Goal: Task Accomplishment & Management: Use online tool/utility

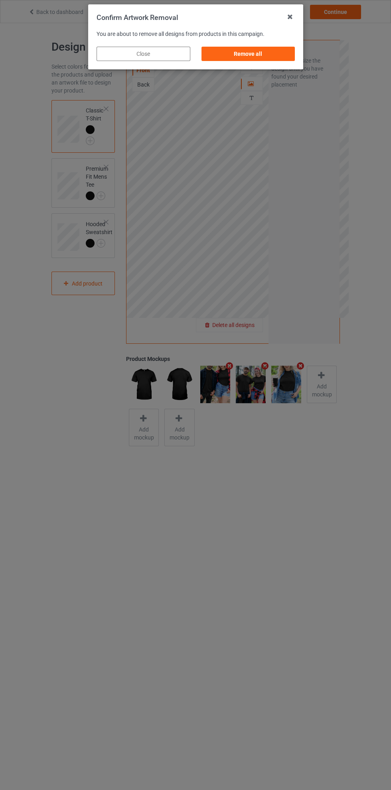
click at [257, 59] on div "Remove all" at bounding box center [248, 54] width 94 height 14
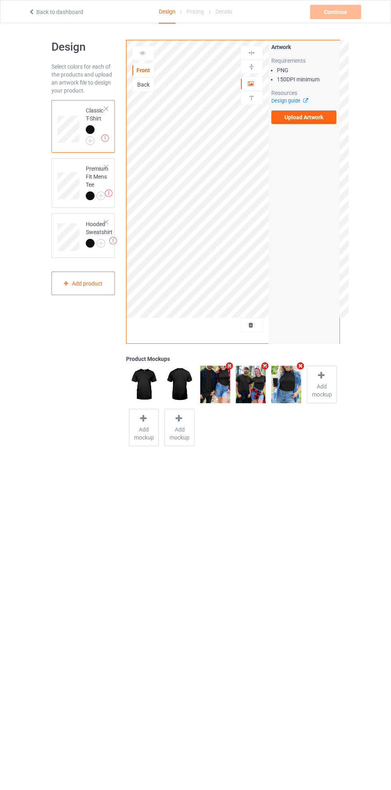
click at [307, 117] on label "Upload Artwork" at bounding box center [303, 117] width 65 height 14
click at [0, 0] on input "Upload Artwork" at bounding box center [0, 0] width 0 height 0
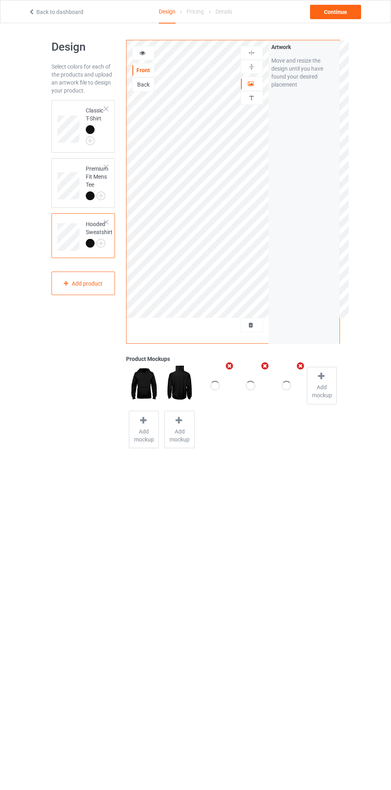
click at [258, 87] on div at bounding box center [252, 84] width 22 height 8
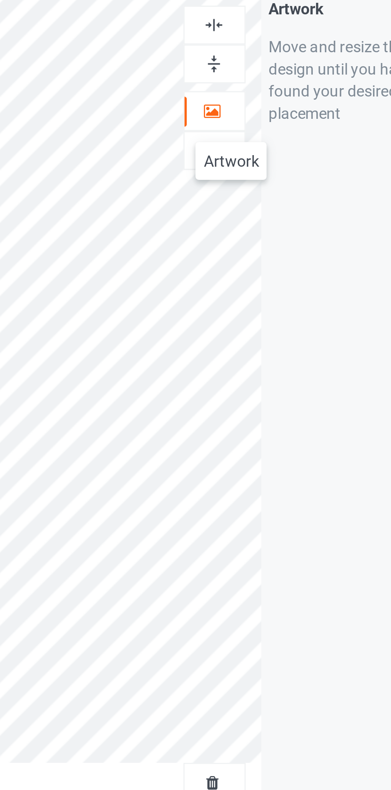
click at [254, 55] on img at bounding box center [252, 53] width 8 height 8
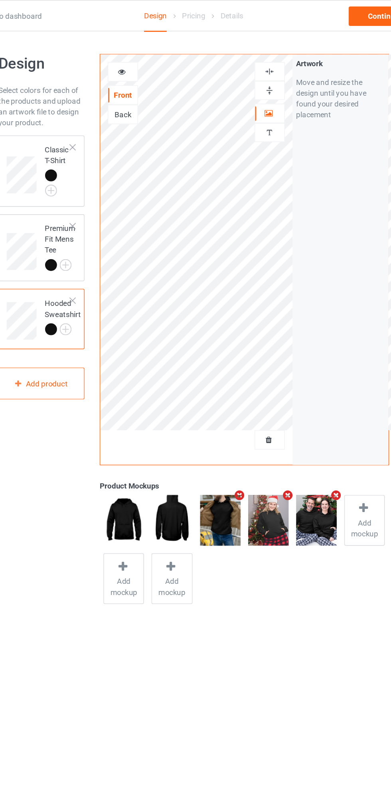
click at [71, 104] on td at bounding box center [69, 126] width 24 height 46
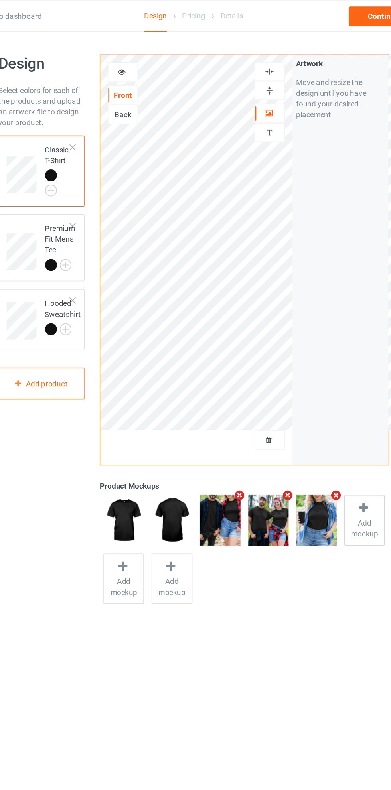
click at [149, 86] on div "Back" at bounding box center [143, 85] width 22 height 8
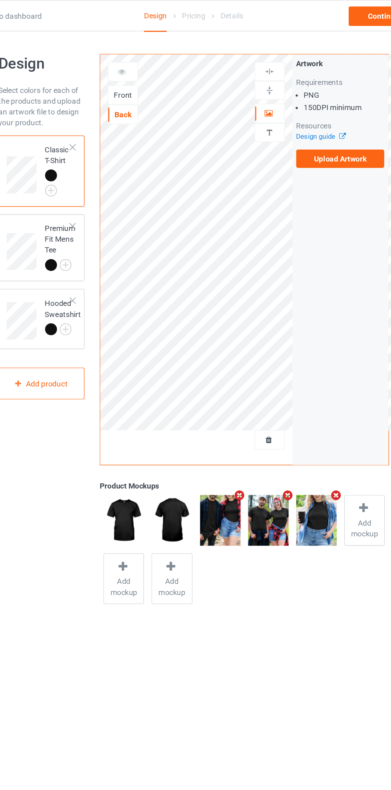
click at [148, 71] on div "Front" at bounding box center [143, 70] width 22 height 8
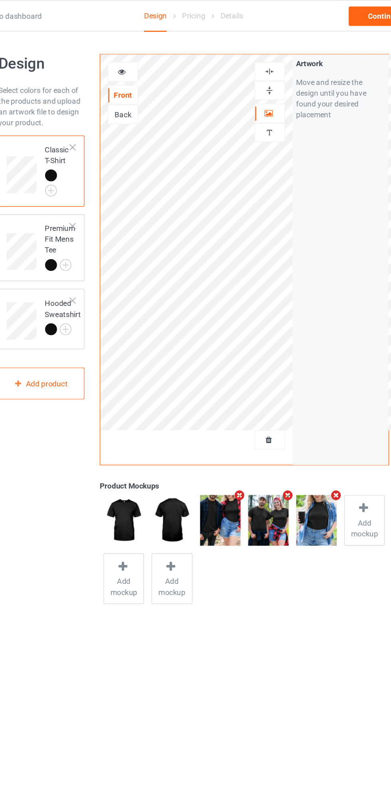
click at [144, 49] on icon at bounding box center [142, 52] width 7 height 6
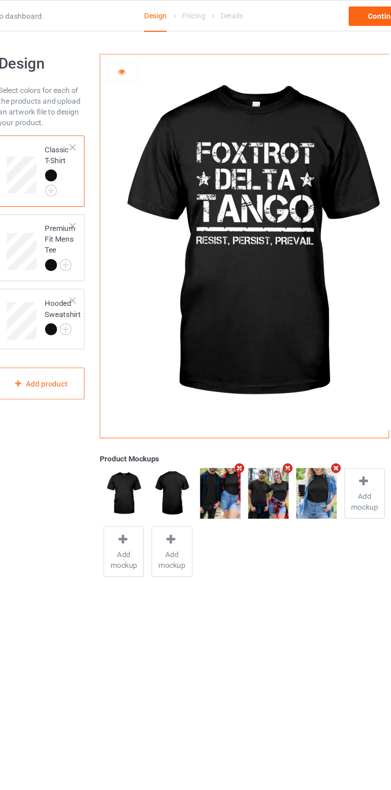
click at [142, 53] on icon at bounding box center [142, 52] width 7 height 6
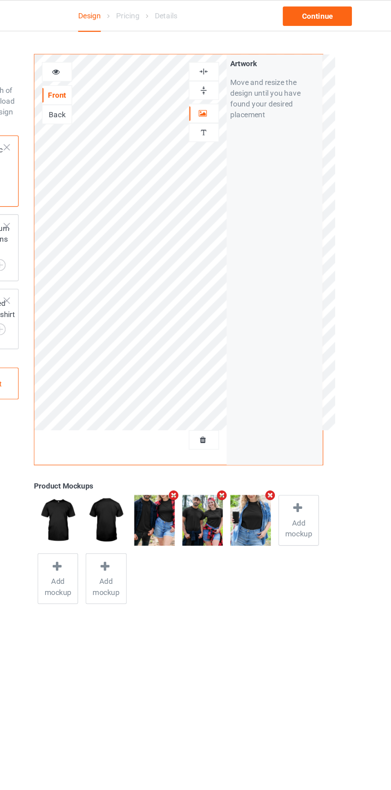
click at [257, 81] on div at bounding box center [252, 84] width 22 height 8
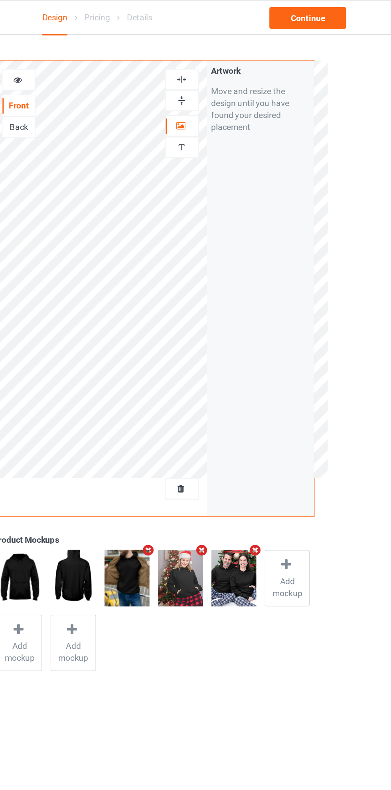
click at [252, 48] on div at bounding box center [252, 53] width 22 height 14
click at [248, 50] on img at bounding box center [252, 53] width 8 height 8
click at [254, 53] on img at bounding box center [252, 53] width 8 height 8
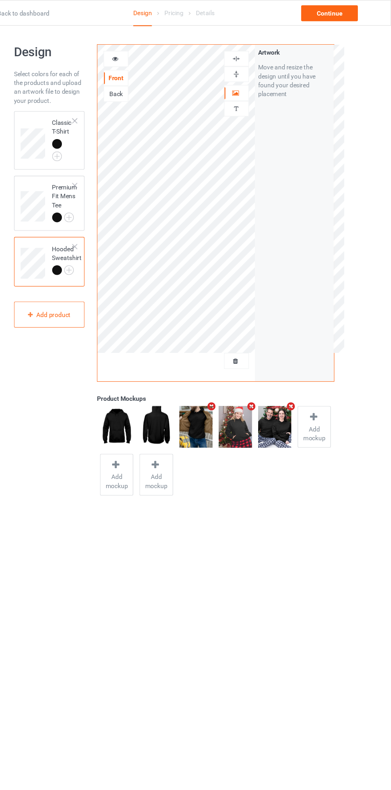
click at [65, 105] on td at bounding box center [69, 126] width 24 height 46
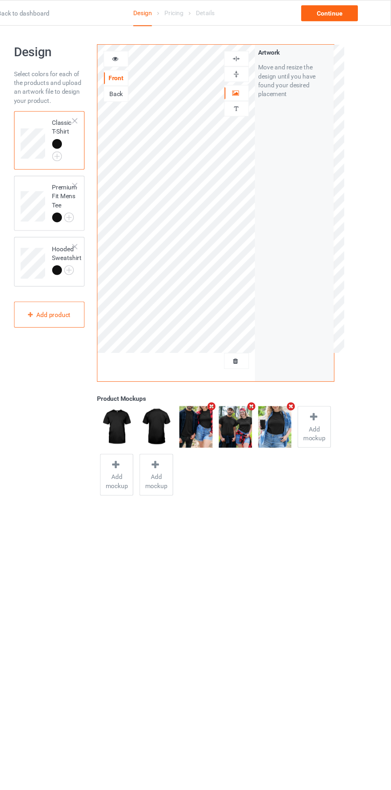
click at [250, 55] on img at bounding box center [252, 53] width 8 height 8
click at [257, 55] on div at bounding box center [252, 53] width 22 height 8
click at [256, 52] on div at bounding box center [252, 53] width 22 height 8
click at [106, 167] on div at bounding box center [106, 167] width 6 height 6
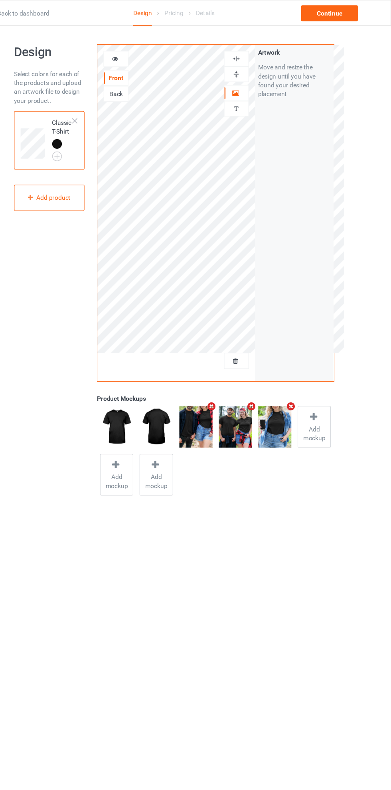
click at [251, 53] on img at bounding box center [252, 53] width 8 height 8
click at [254, 53] on img at bounding box center [252, 53] width 8 height 8
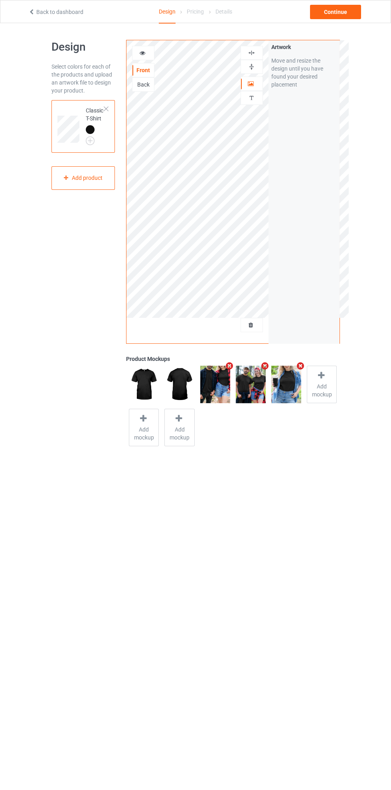
click at [335, 12] on div "Continue" at bounding box center [335, 12] width 51 height 14
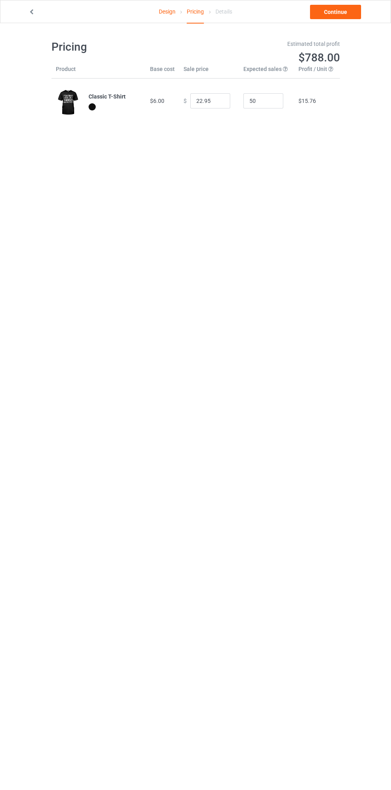
click at [348, 19] on link "Continue" at bounding box center [335, 12] width 51 height 14
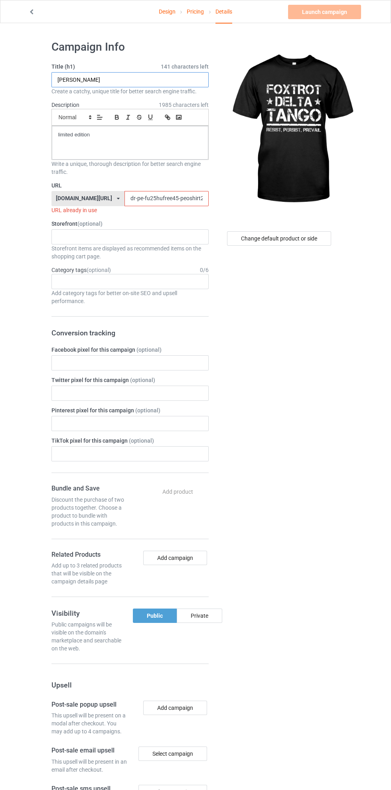
click at [142, 80] on input "DR PEPPER" at bounding box center [129, 79] width 157 height 15
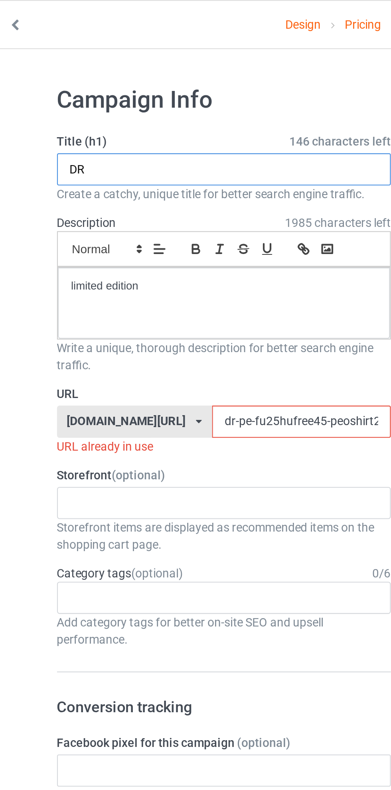
type input "D"
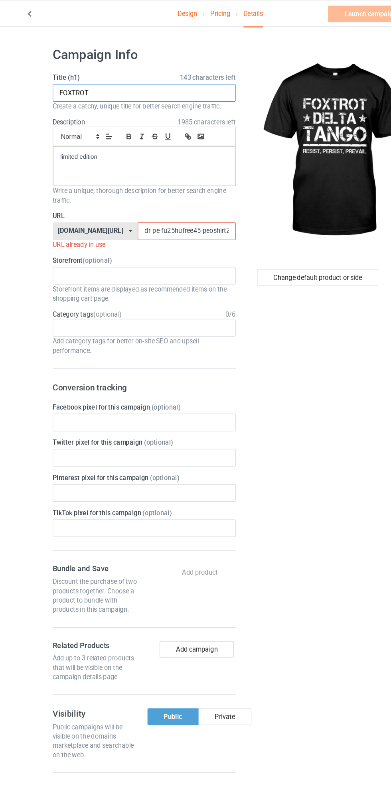
type input "FOXTROT"
click at [127, 202] on input "dr-pe-fu25hufree45-peoshirt25597jklo0" at bounding box center [166, 198] width 84 height 15
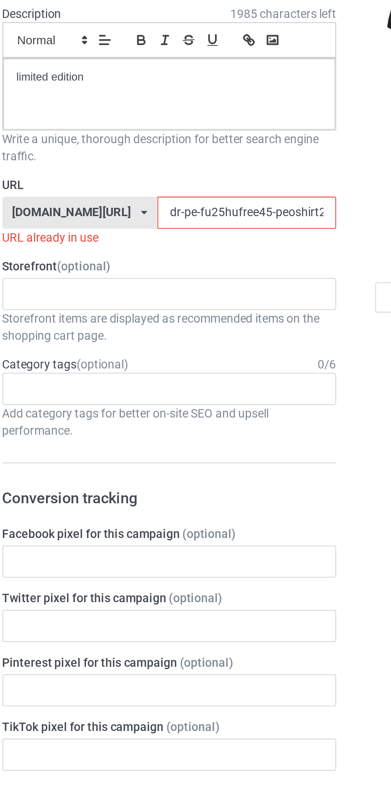
click at [124, 199] on input "dr-pe-fu25hufree45-peoshirt25597jklo0" at bounding box center [166, 198] width 84 height 15
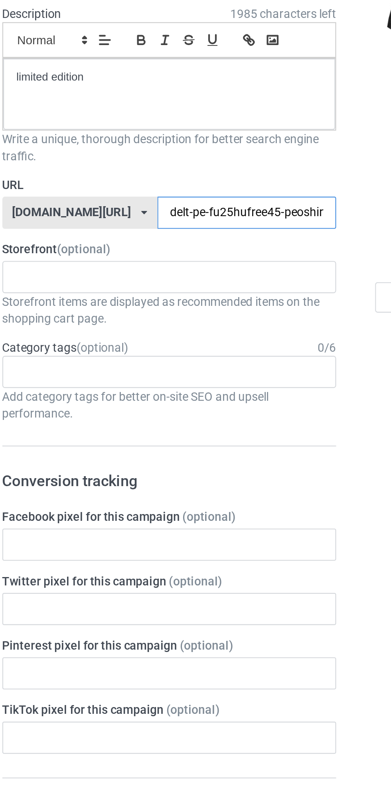
type input "delta-pe-fu25hufree45-peoshirt25597jklo0"
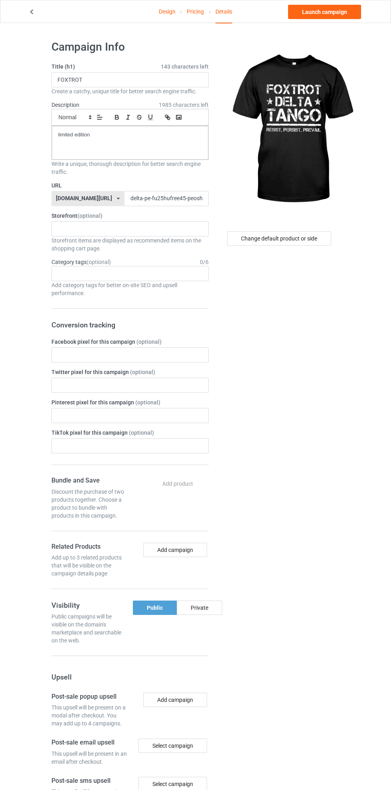
click at [165, 22] on link "Design" at bounding box center [167, 11] width 17 height 22
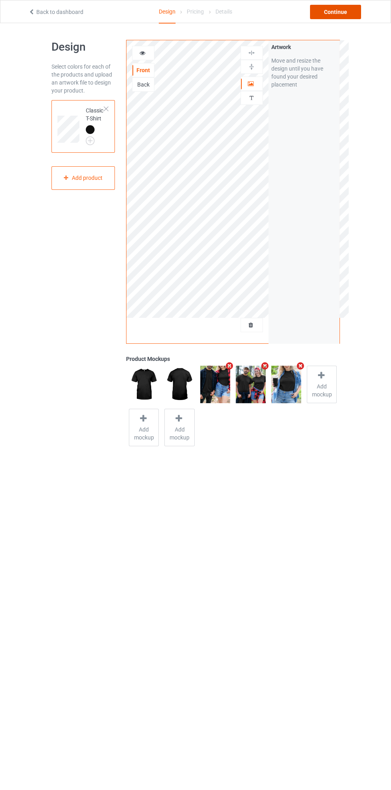
click at [347, 8] on div "Continue" at bounding box center [335, 12] width 51 height 14
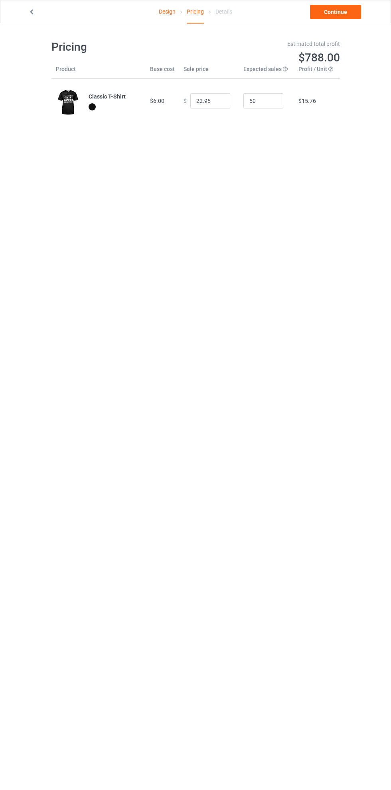
click at [344, 15] on link "Continue" at bounding box center [335, 12] width 51 height 14
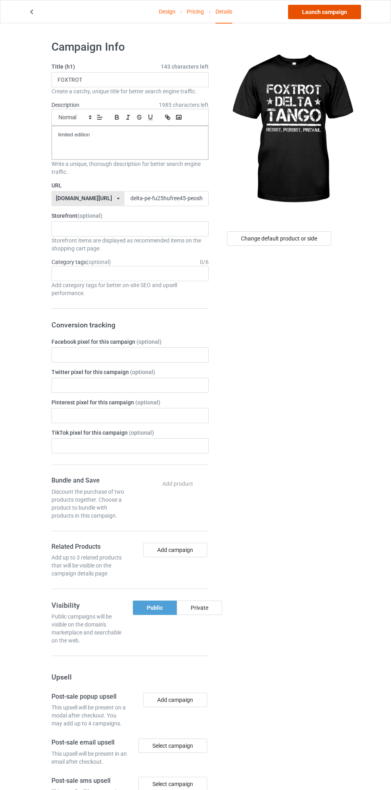
click at [335, 12] on link "Launch campaign" at bounding box center [324, 12] width 73 height 14
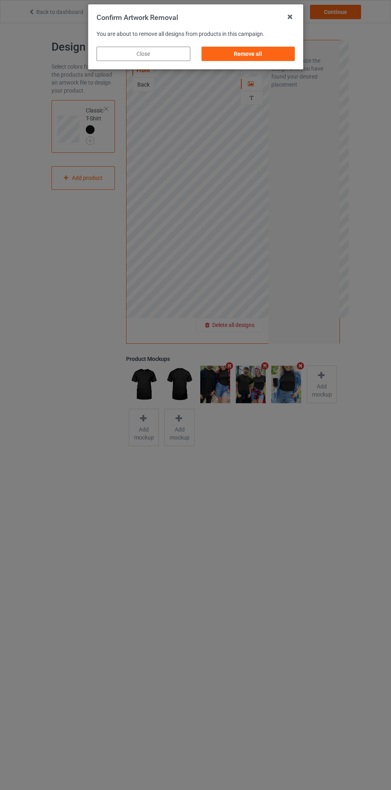
click at [255, 60] on div "Remove all" at bounding box center [248, 54] width 94 height 14
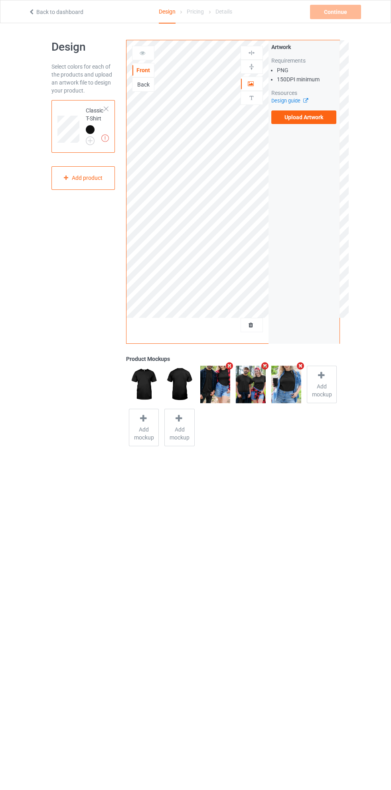
click at [308, 120] on label "Upload Artwork" at bounding box center [303, 117] width 65 height 14
click at [0, 0] on input "Upload Artwork" at bounding box center [0, 0] width 0 height 0
click at [255, 83] on div at bounding box center [252, 84] width 22 height 8
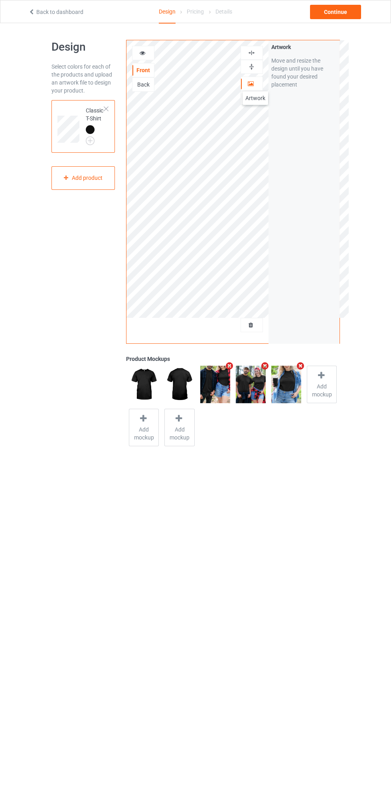
click at [251, 53] on img at bounding box center [252, 53] width 8 height 8
click at [346, 12] on div "Continue" at bounding box center [335, 12] width 51 height 14
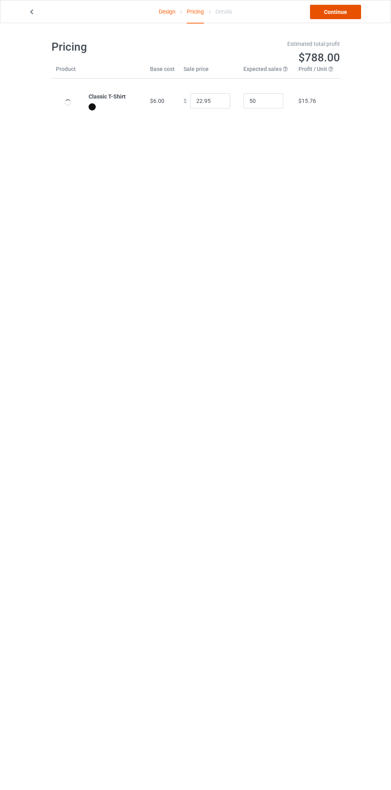
click at [347, 12] on link "Continue" at bounding box center [335, 12] width 51 height 14
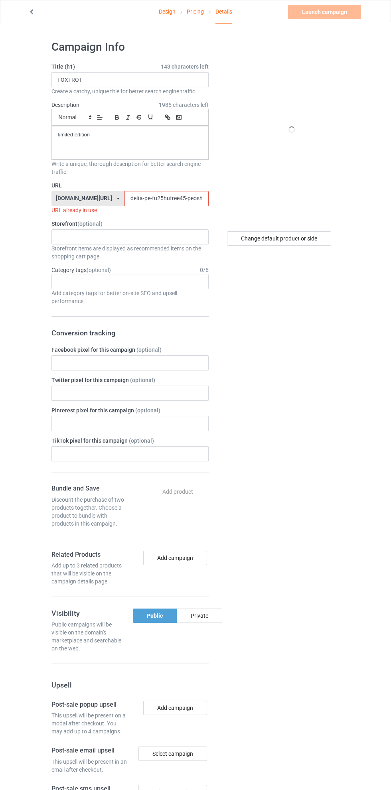
click at [135, 199] on input "delta-pe-fu25hufree45-peoshirt25597jklo0" at bounding box center [166, 198] width 84 height 15
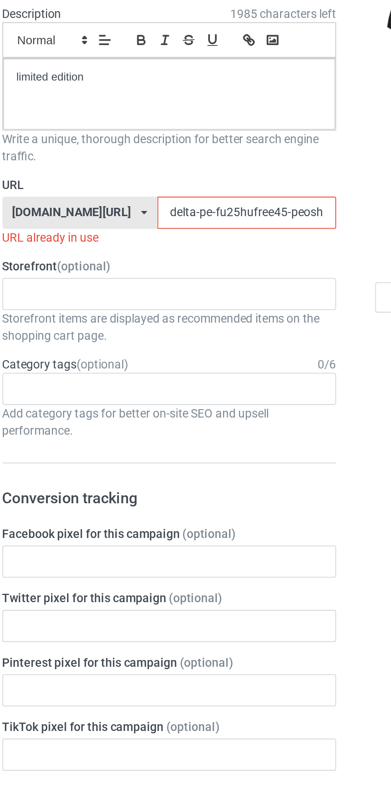
click at [131, 198] on input "delta-pe-fu25hufree45-peoshirt25597jklo0" at bounding box center [166, 198] width 84 height 15
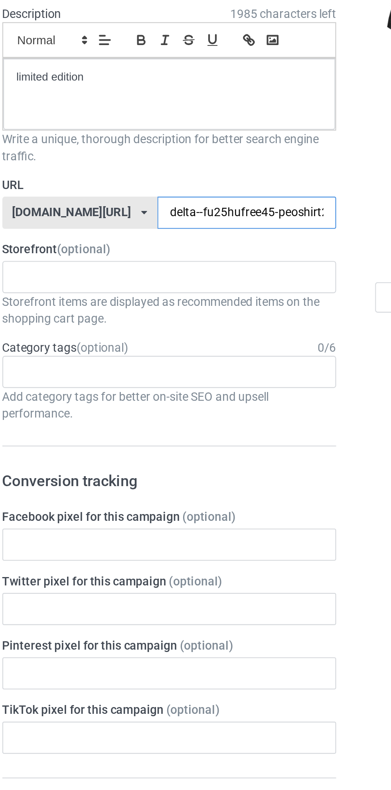
type input "delta-fu25hufree45-peoshirt25597jklo0"
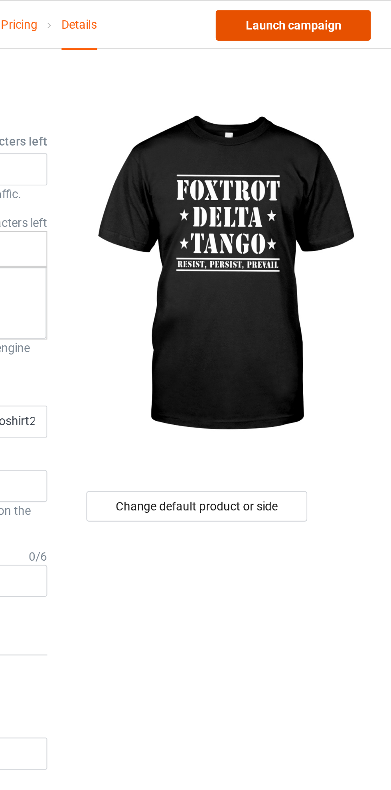
click at [334, 13] on link "Launch campaign" at bounding box center [324, 12] width 73 height 14
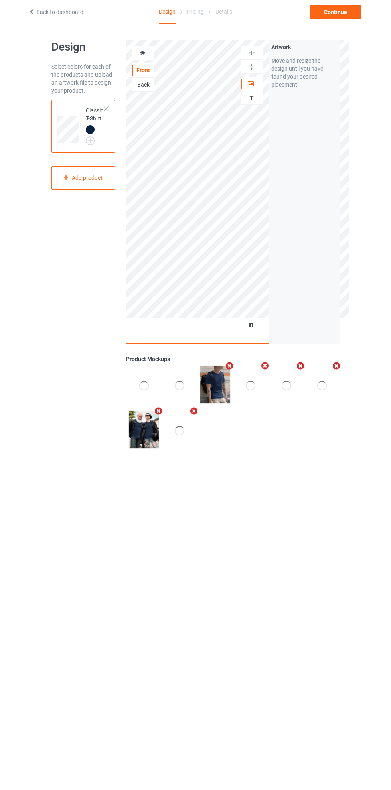
click at [0, 0] on img at bounding box center [0, 0] width 0 height 0
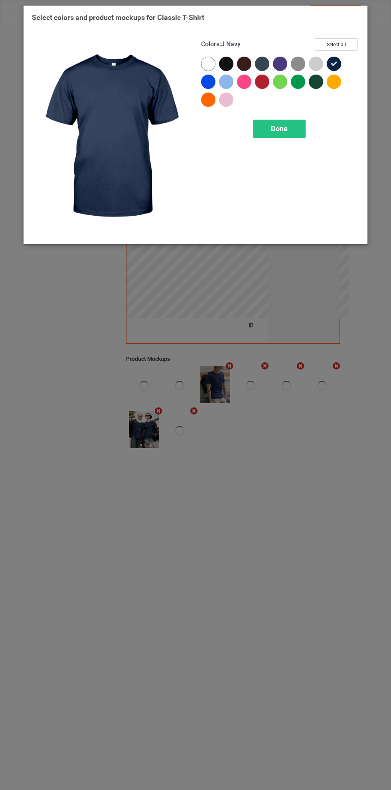
click at [209, 81] on div at bounding box center [208, 82] width 14 height 14
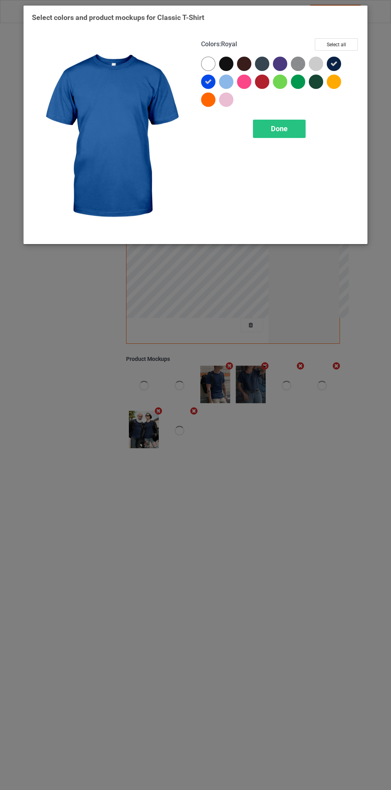
click at [335, 61] on icon at bounding box center [333, 63] width 7 height 7
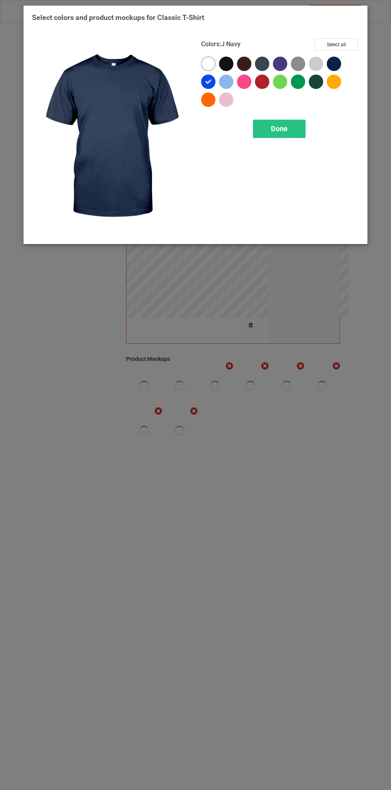
click at [290, 132] on div "Done" at bounding box center [279, 129] width 53 height 18
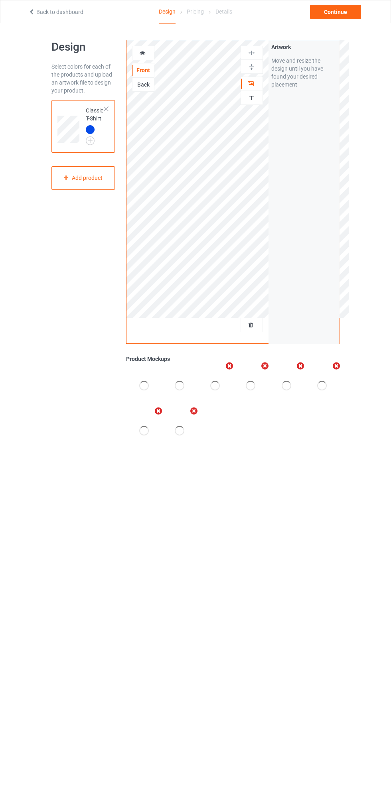
click at [0, 0] on img at bounding box center [0, 0] width 0 height 0
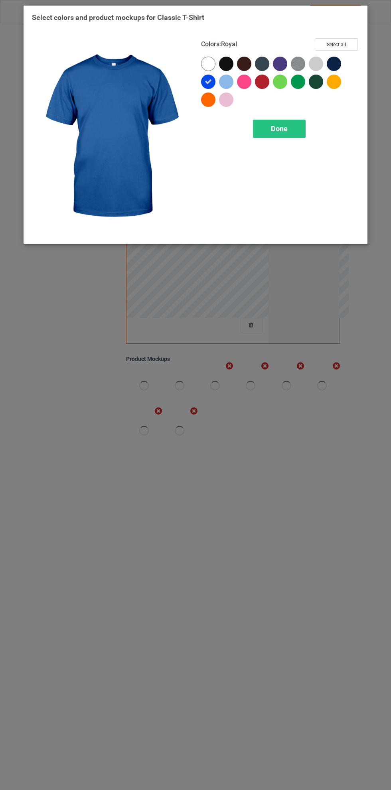
click at [229, 80] on div at bounding box center [226, 82] width 14 height 14
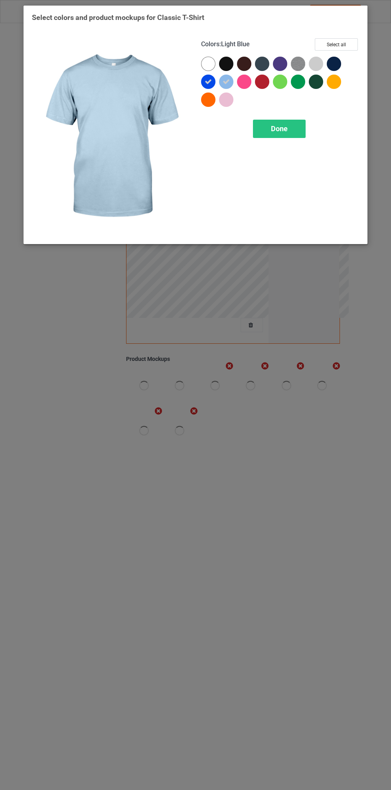
click at [206, 80] on icon at bounding box center [208, 81] width 7 height 7
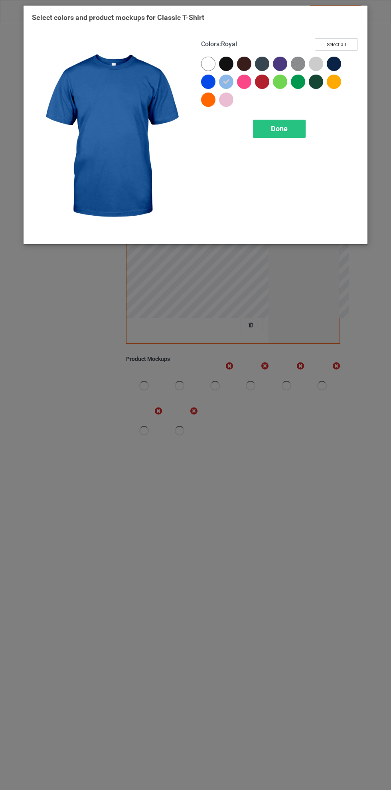
click at [300, 128] on div "Done" at bounding box center [279, 129] width 53 height 18
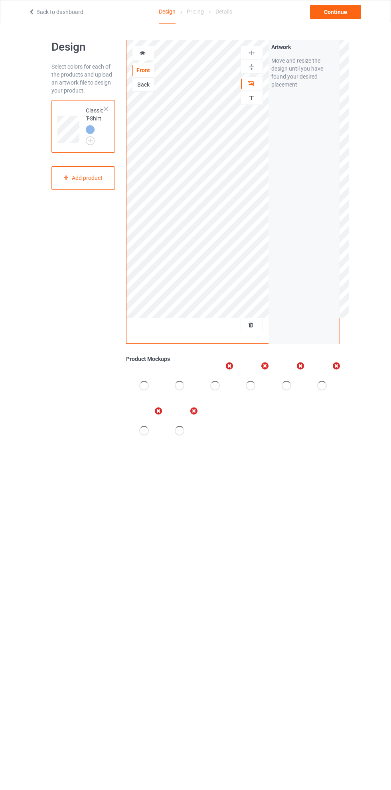
click at [0, 0] on img at bounding box center [0, 0] width 0 height 0
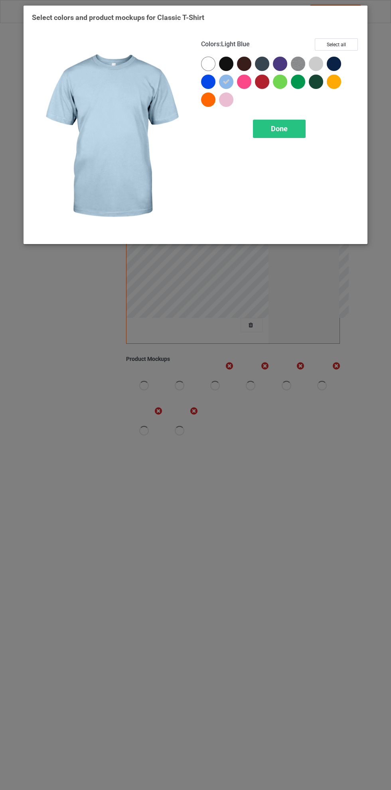
click at [211, 85] on div at bounding box center [208, 82] width 14 height 14
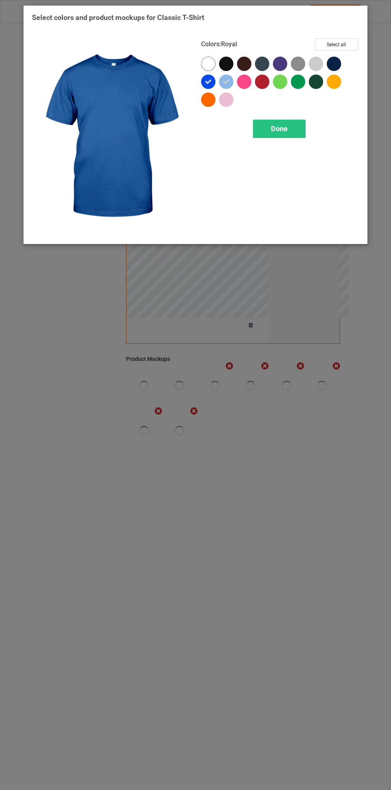
click at [225, 82] on icon at bounding box center [226, 81] width 7 height 7
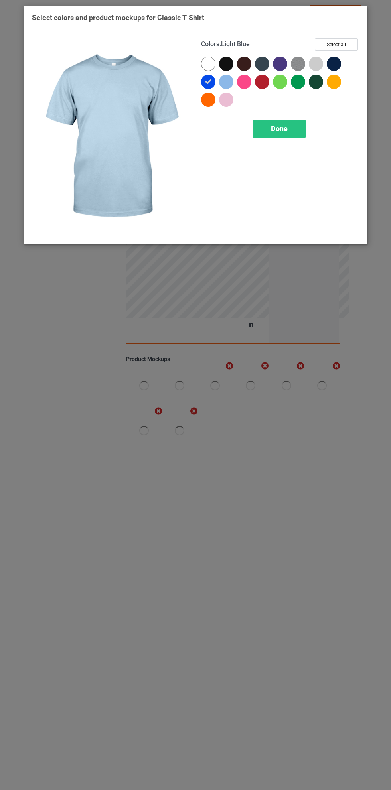
click at [303, 128] on div "Done" at bounding box center [279, 129] width 53 height 18
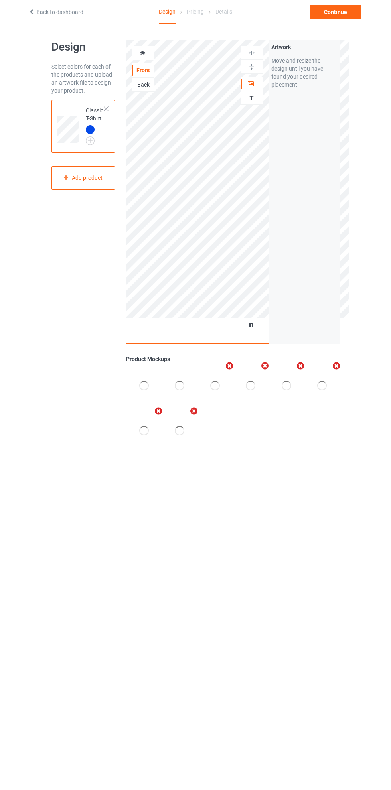
click at [146, 54] on icon at bounding box center [142, 52] width 7 height 6
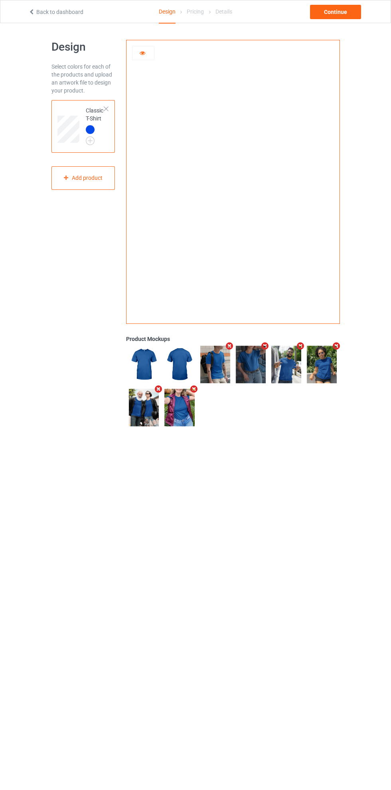
scroll to position [0, 0]
click at [144, 51] on icon at bounding box center [142, 52] width 7 height 6
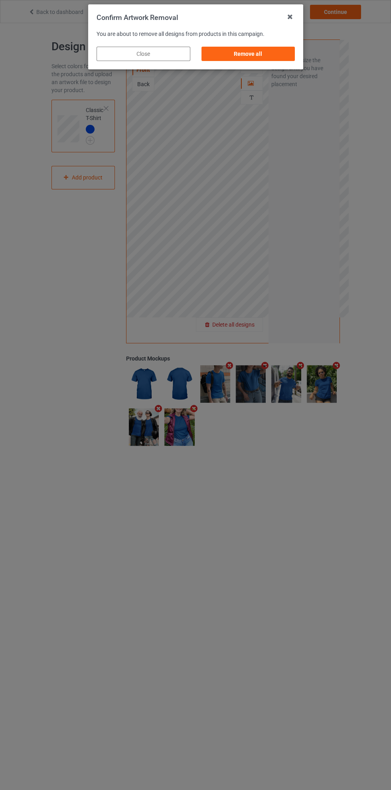
click at [256, 56] on div "Remove all" at bounding box center [248, 54] width 94 height 14
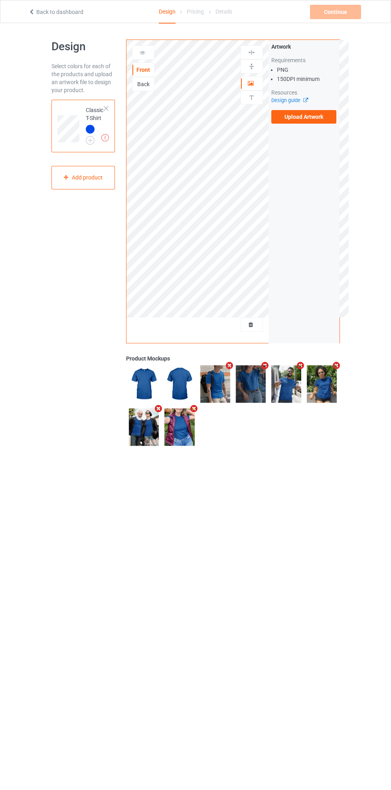
click at [312, 119] on label "Upload Artwork" at bounding box center [303, 117] width 65 height 14
click at [0, 0] on input "Upload Artwork" at bounding box center [0, 0] width 0 height 0
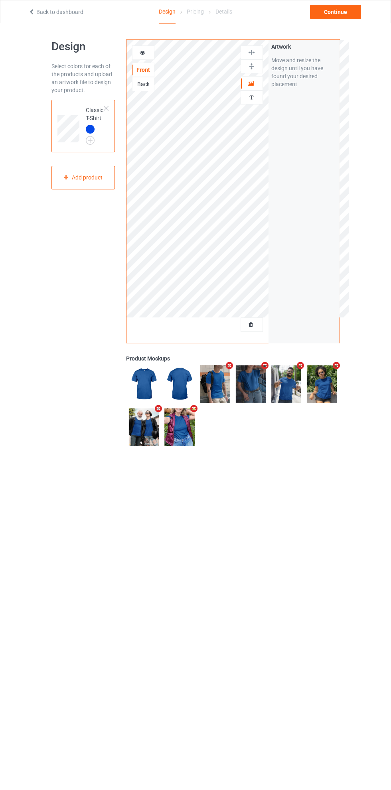
click at [253, 82] on icon at bounding box center [251, 82] width 7 height 6
click at [162, 407] on div at bounding box center [179, 427] width 35 height 43
click at [162, 406] on div at bounding box center [179, 427] width 35 height 43
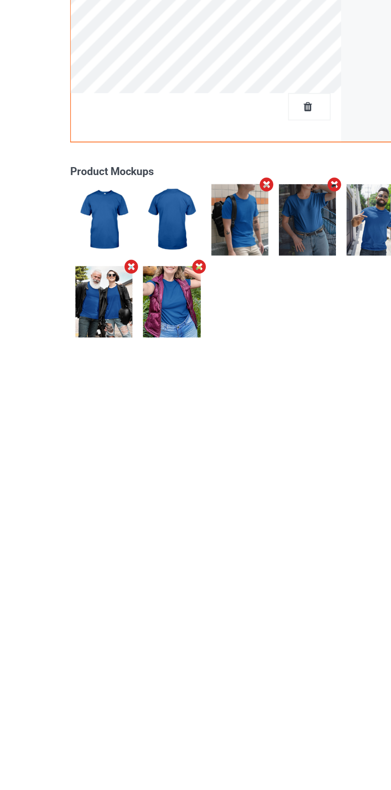
click at [158, 407] on icon "Remove mockup" at bounding box center [158, 407] width 10 height 8
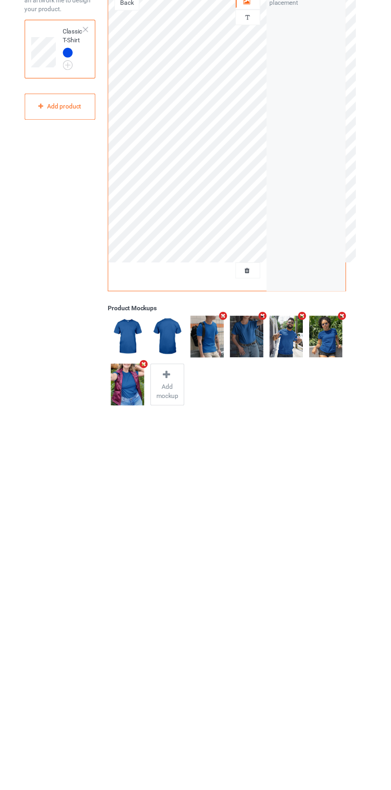
scroll to position [2, 0]
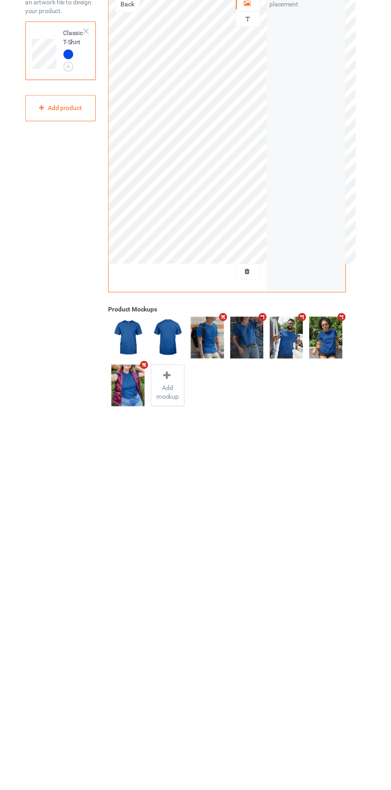
click at [302, 361] on icon "Remove mockup" at bounding box center [301, 364] width 10 height 8
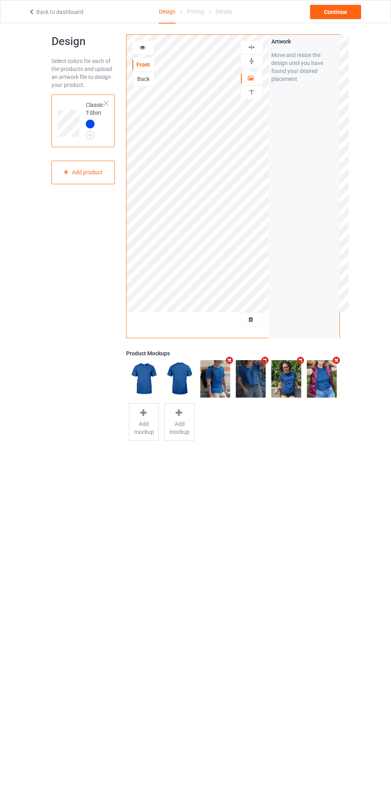
scroll to position [1, 0]
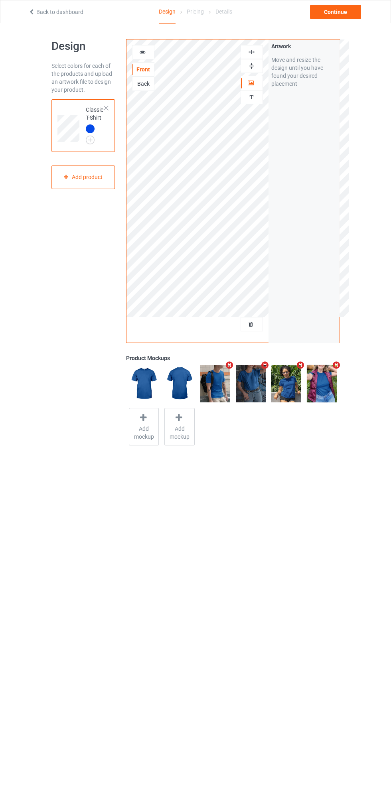
click at [148, 50] on div at bounding box center [143, 52] width 22 height 8
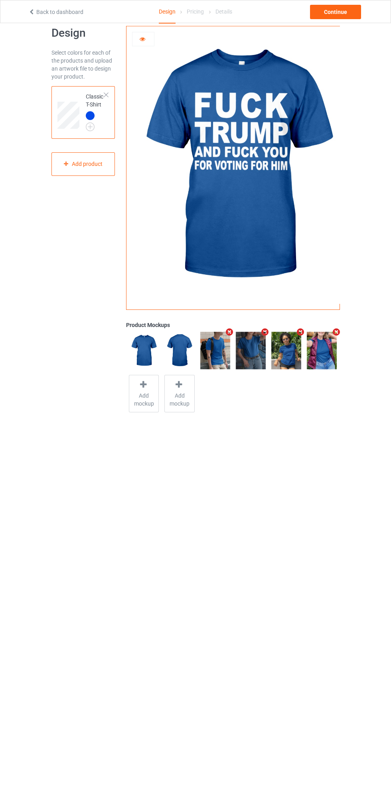
scroll to position [14, 0]
click at [92, 164] on div "Add product" at bounding box center [83, 164] width 64 height 24
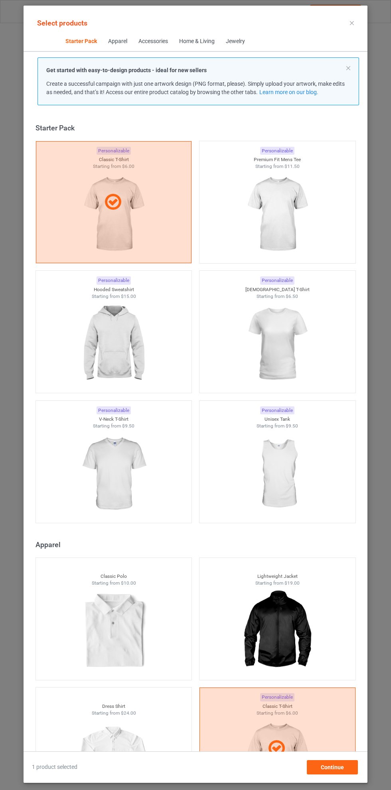
scroll to position [10, 0]
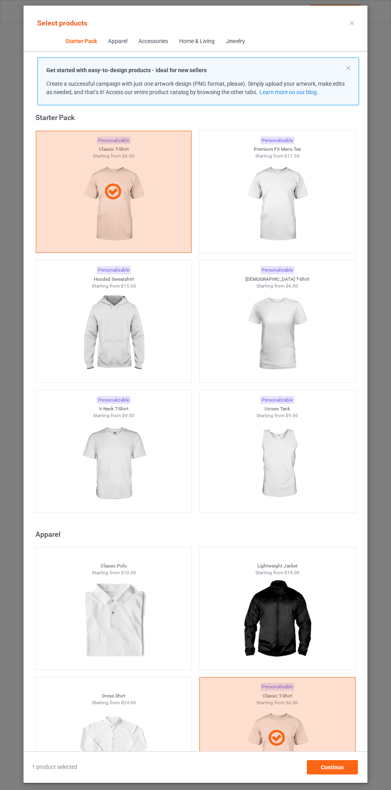
click at [124, 331] on img at bounding box center [113, 333] width 71 height 89
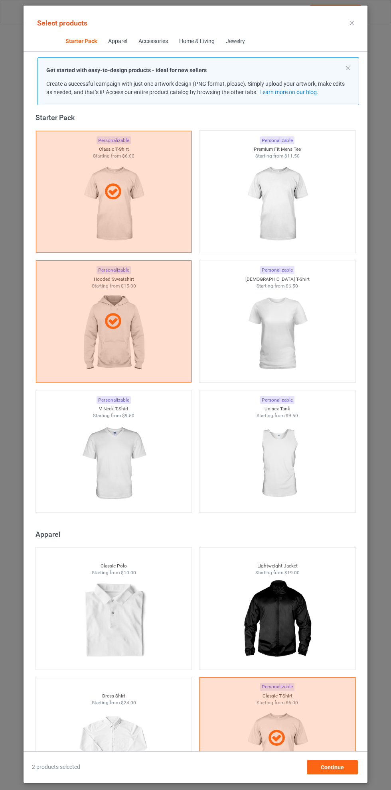
click at [352, 23] on icon at bounding box center [352, 23] width 4 height 4
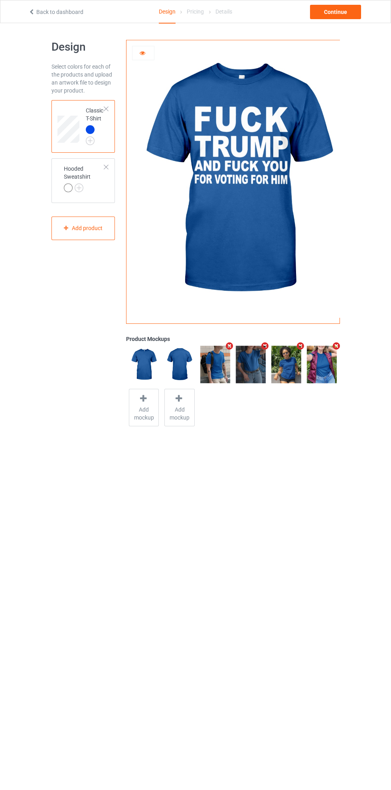
click at [0, 0] on img at bounding box center [0, 0] width 0 height 0
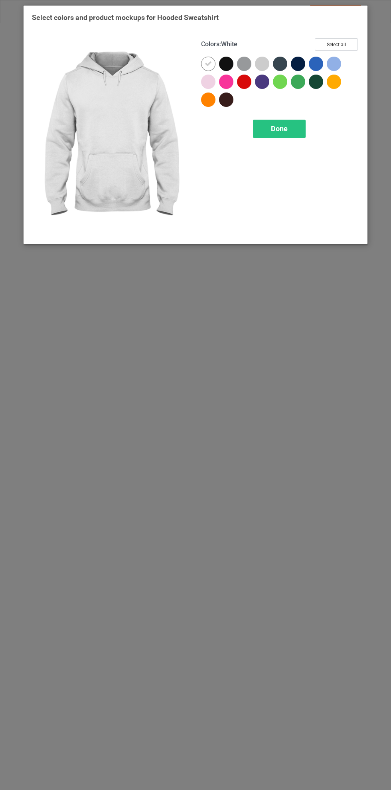
click at [319, 63] on div at bounding box center [316, 64] width 14 height 14
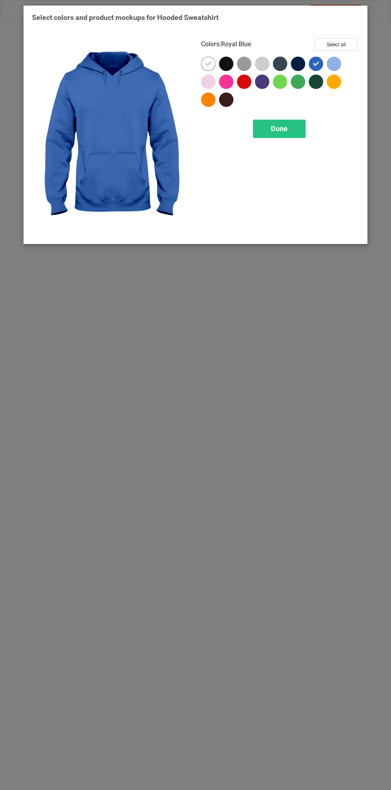
click at [206, 65] on icon at bounding box center [208, 63] width 7 height 7
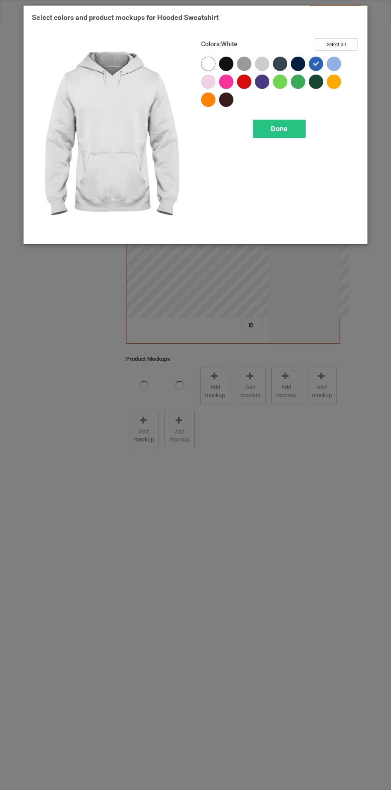
click at [228, 64] on div at bounding box center [226, 64] width 14 height 14
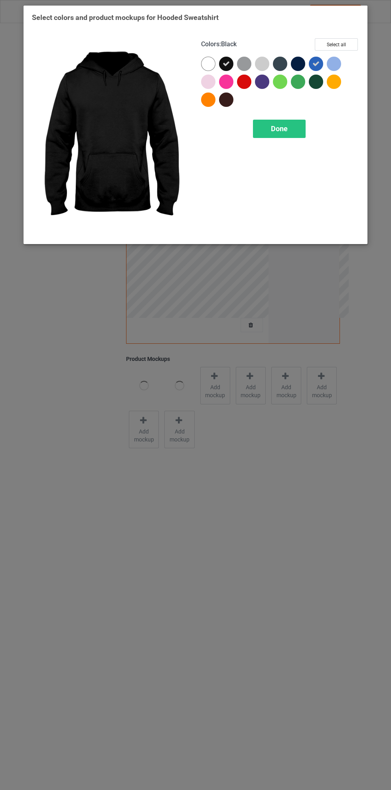
click at [300, 128] on div "Done" at bounding box center [279, 129] width 53 height 18
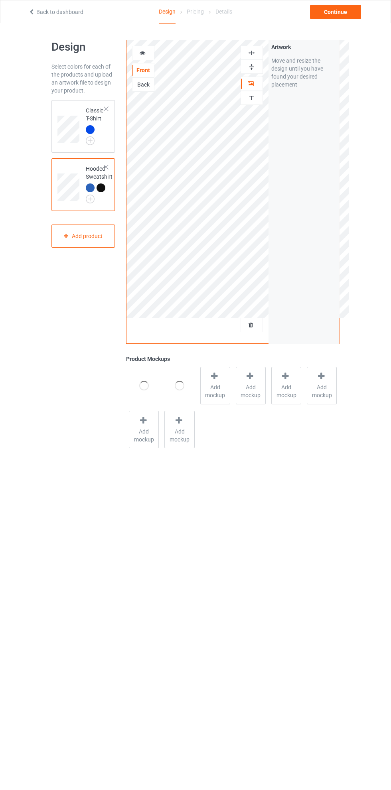
click at [254, 86] on div at bounding box center [252, 84] width 22 height 8
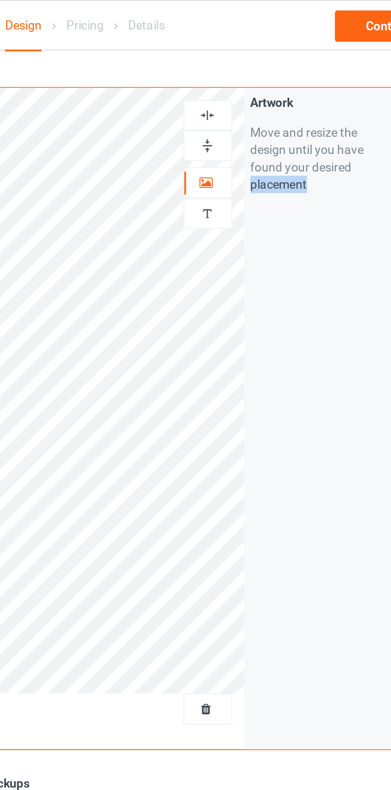
click at [250, 52] on img at bounding box center [252, 53] width 8 height 8
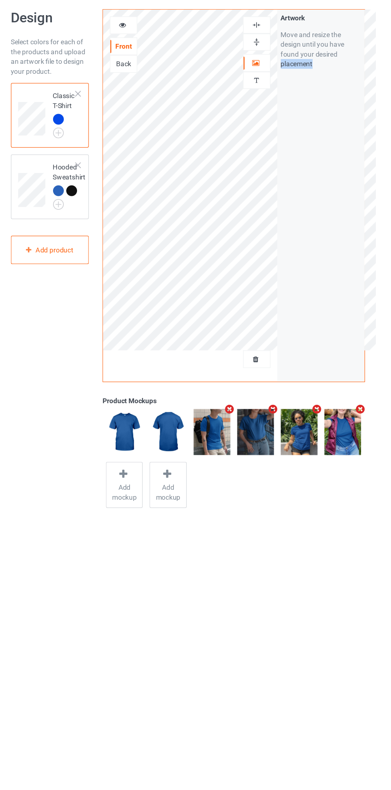
click at [251, 53] on img at bounding box center [252, 53] width 8 height 8
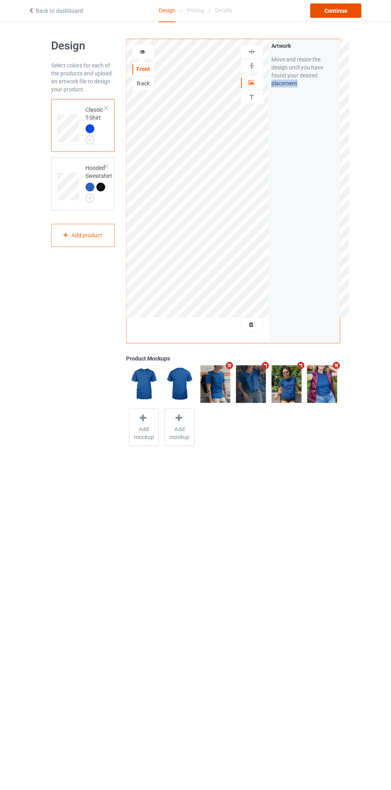
click at [338, 9] on div "Continue" at bounding box center [335, 12] width 51 height 14
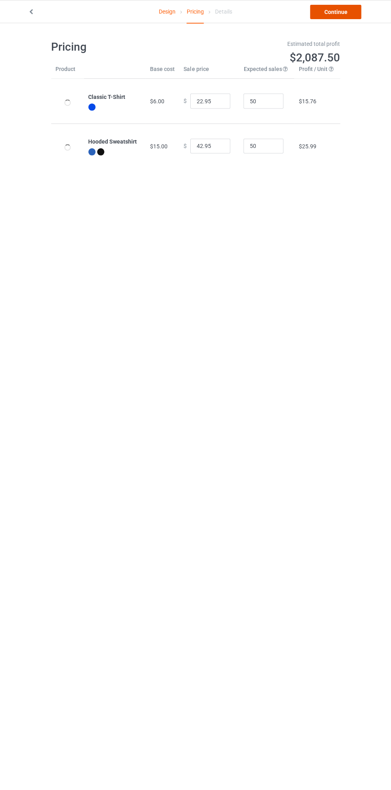
click at [343, 19] on link "Continue" at bounding box center [335, 12] width 51 height 14
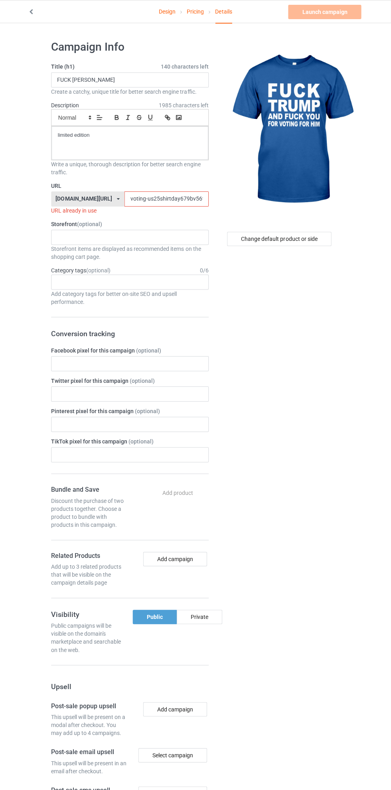
click at [128, 197] on input "voting-us25shirtday679bv56trump" at bounding box center [166, 198] width 84 height 15
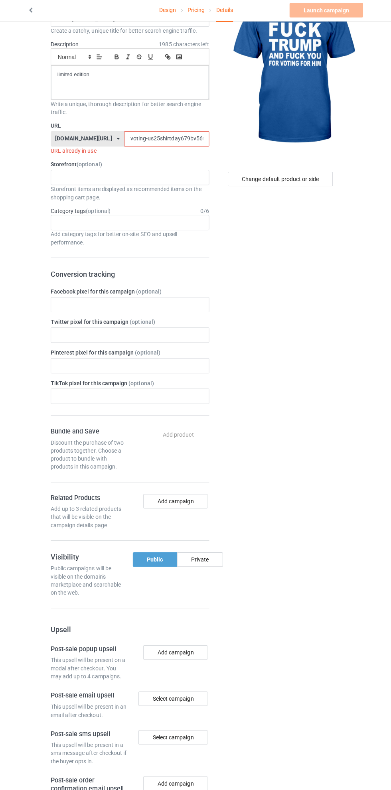
scroll to position [59, 0]
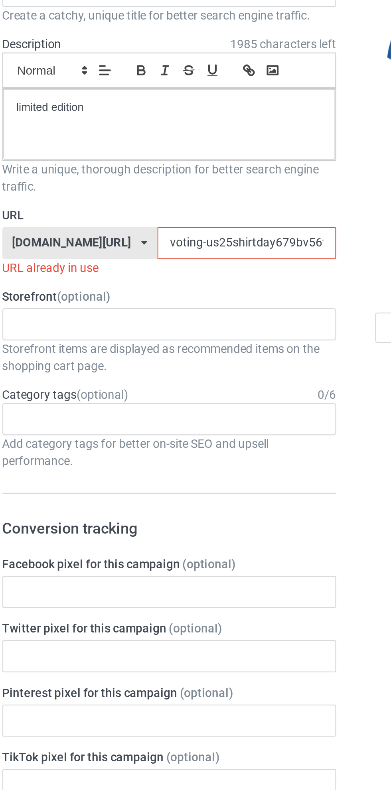
click at [128, 140] on input "voting-us25shirtday679bv56trump" at bounding box center [166, 139] width 84 height 15
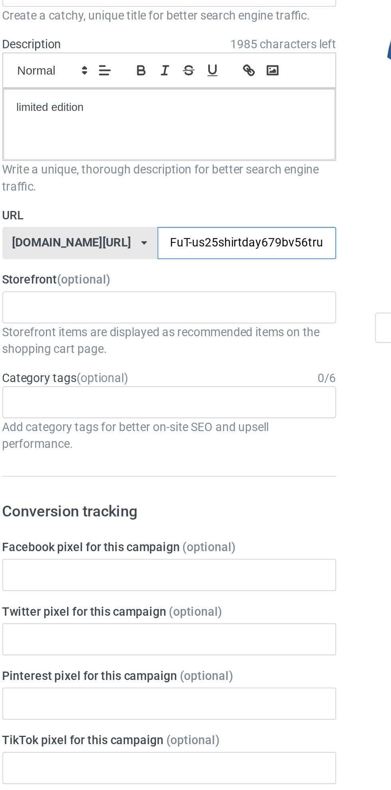
type input "FuTr-us25shirtday679bv56trump"
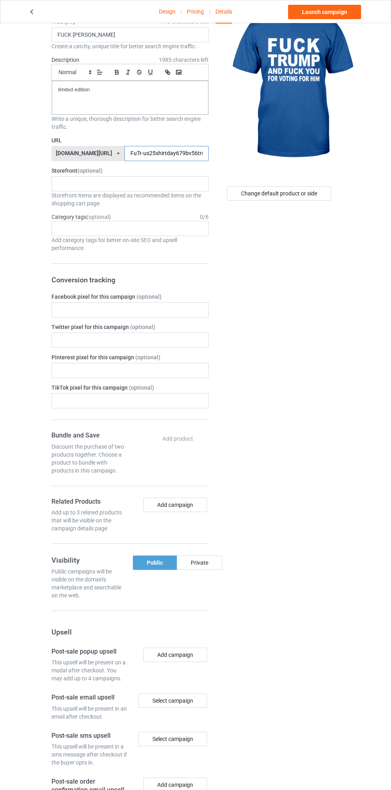
scroll to position [43, 0]
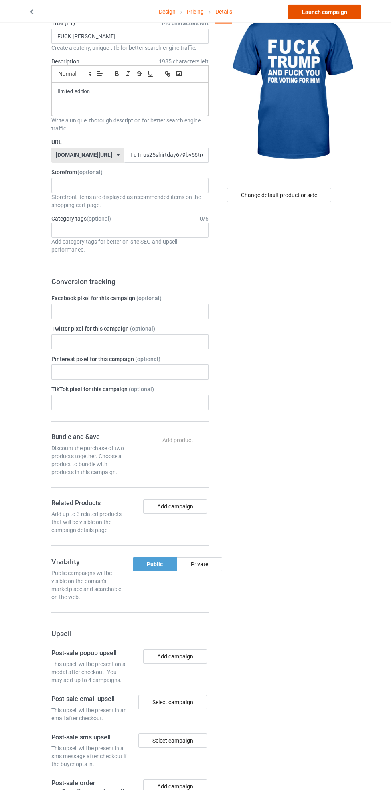
click at [345, 17] on link "Launch campaign" at bounding box center [324, 12] width 73 height 14
